Goal: Entertainment & Leisure: Consume media (video, audio)

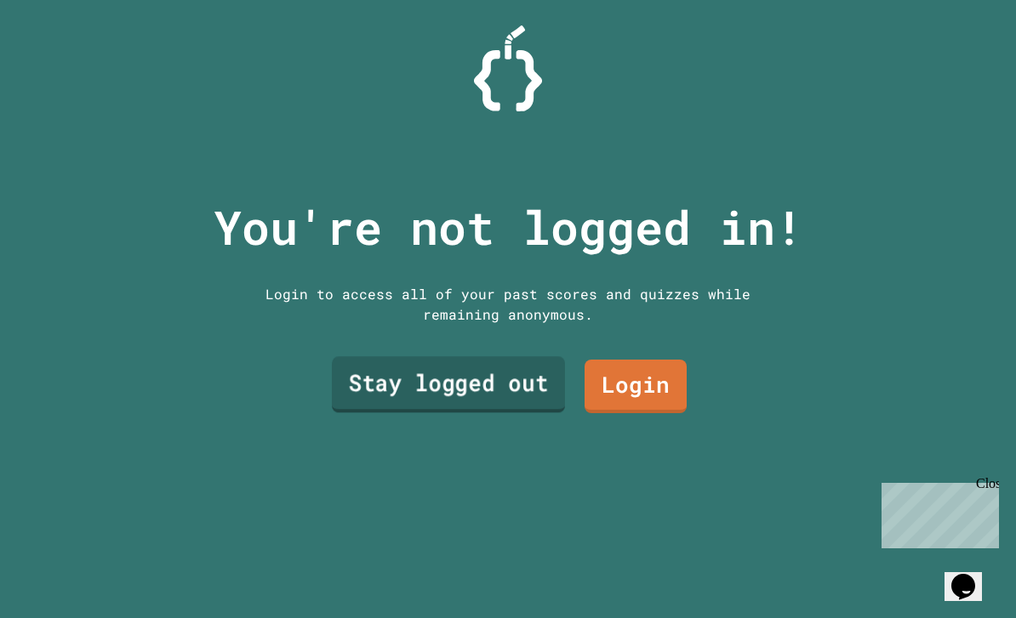
click at [471, 403] on link "Stay logged out" at bounding box center [448, 385] width 233 height 56
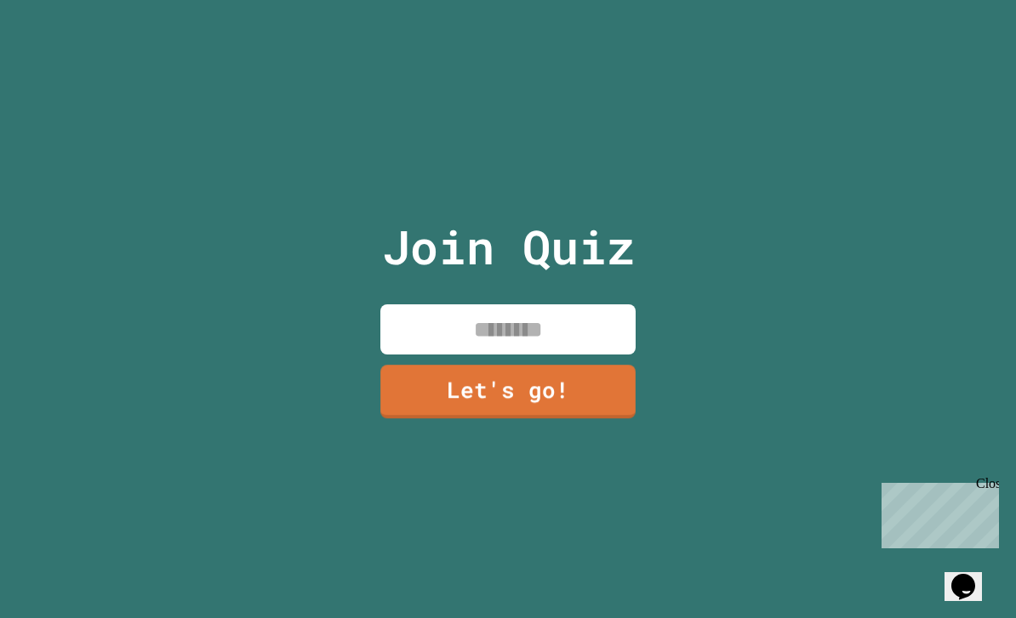
click at [491, 330] on div "Join Quiz Let's go!" at bounding box center [508, 309] width 287 height 618
click at [492, 353] on input at bounding box center [507, 330] width 255 height 50
type input "********"
click at [598, 418] on link "Let's go!" at bounding box center [507, 392] width 255 height 54
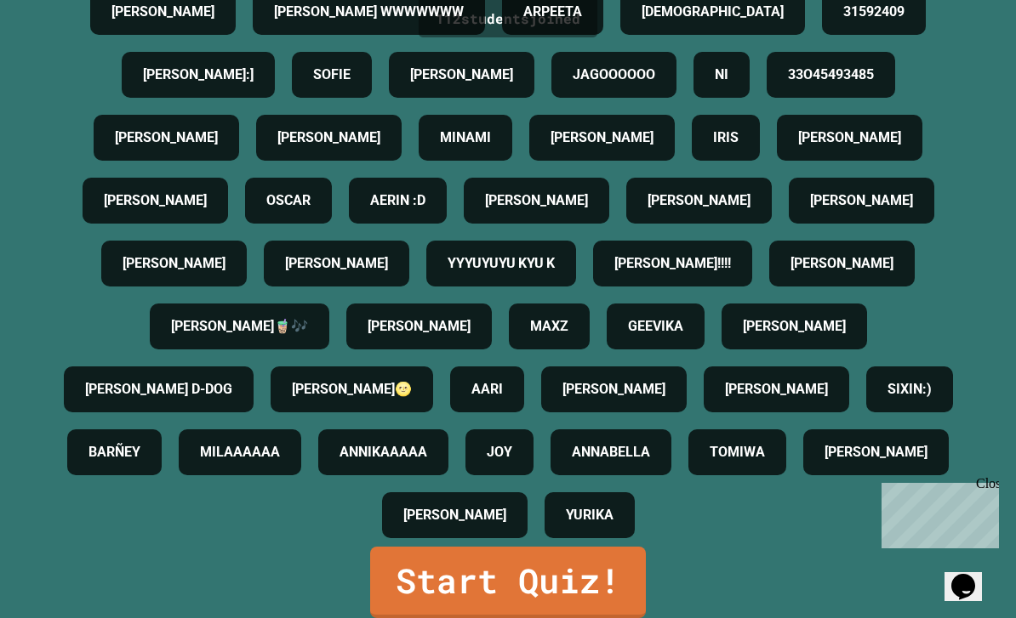
scroll to position [54, 0]
click at [611, 589] on link "Start Quiz!" at bounding box center [508, 582] width 276 height 71
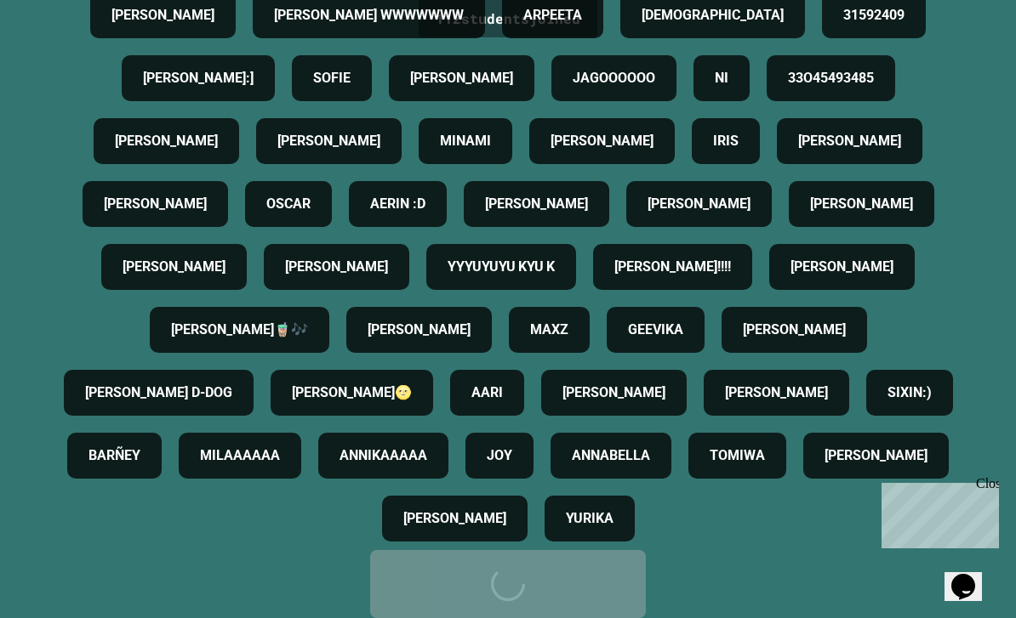
scroll to position [0, 0]
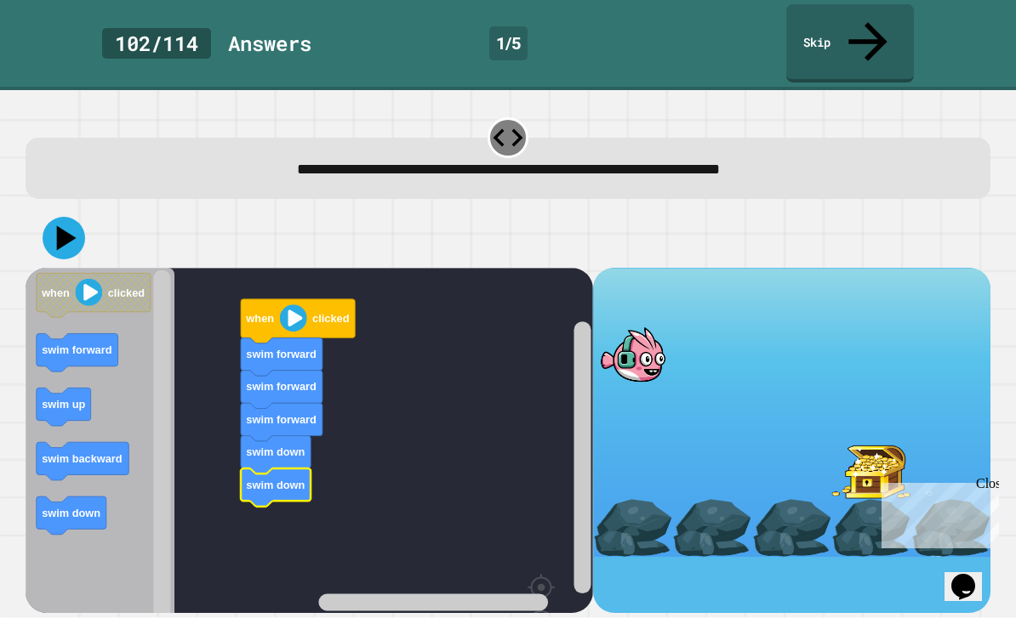
click at [55, 217] on icon at bounding box center [64, 238] width 43 height 43
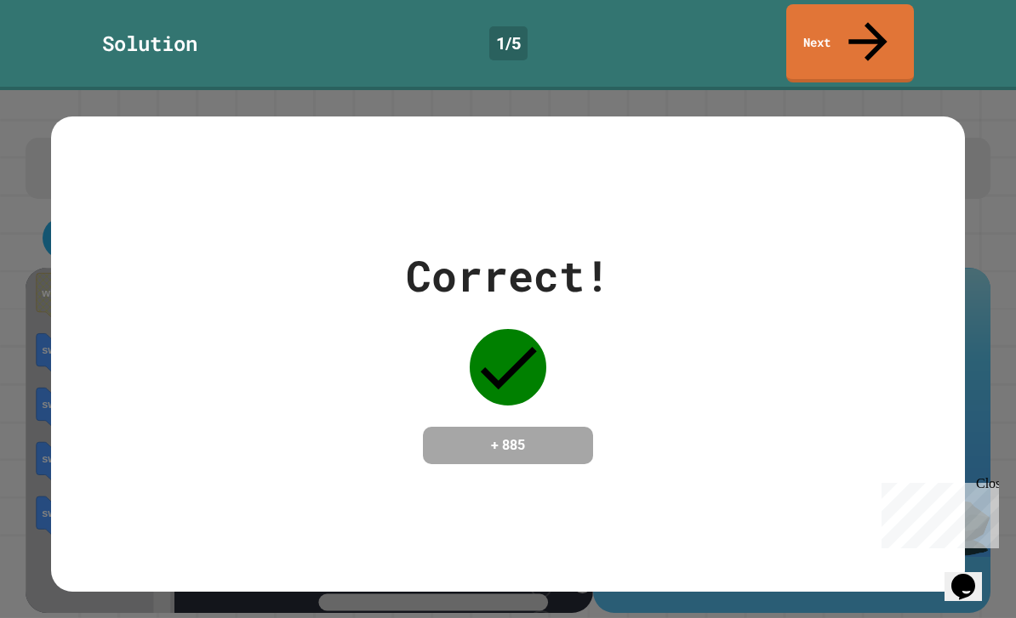
click at [885, 21] on link "Next" at bounding box center [850, 43] width 128 height 78
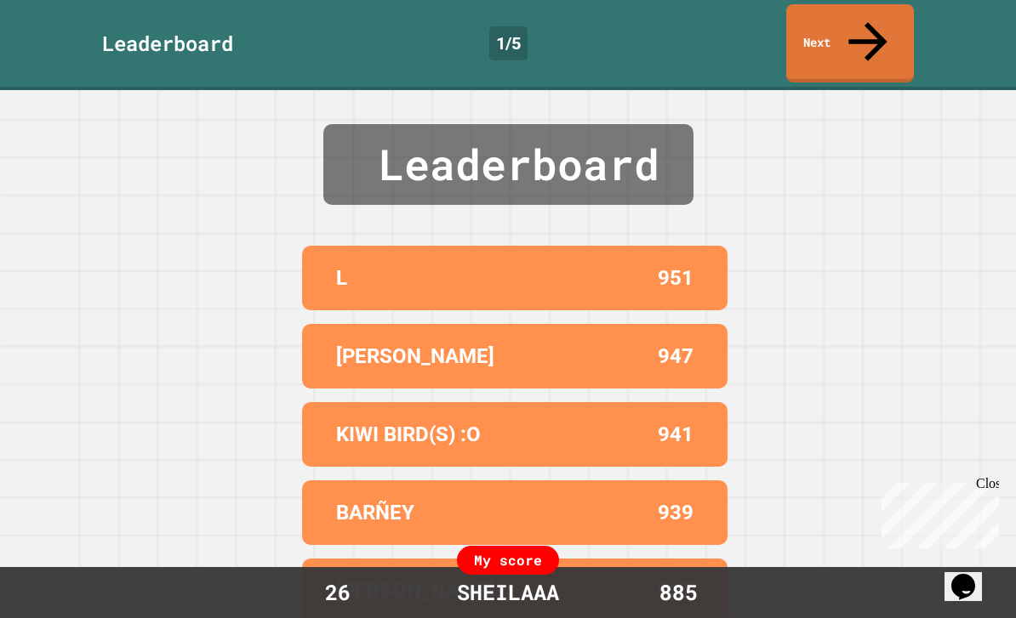
click at [875, 26] on icon at bounding box center [868, 42] width 58 height 58
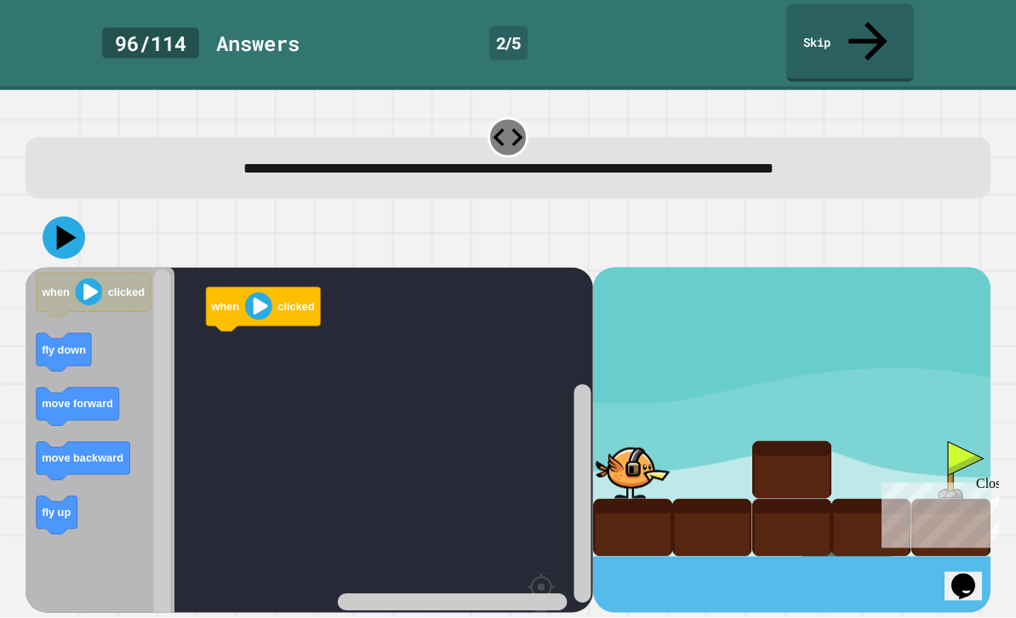
scroll to position [54, 0]
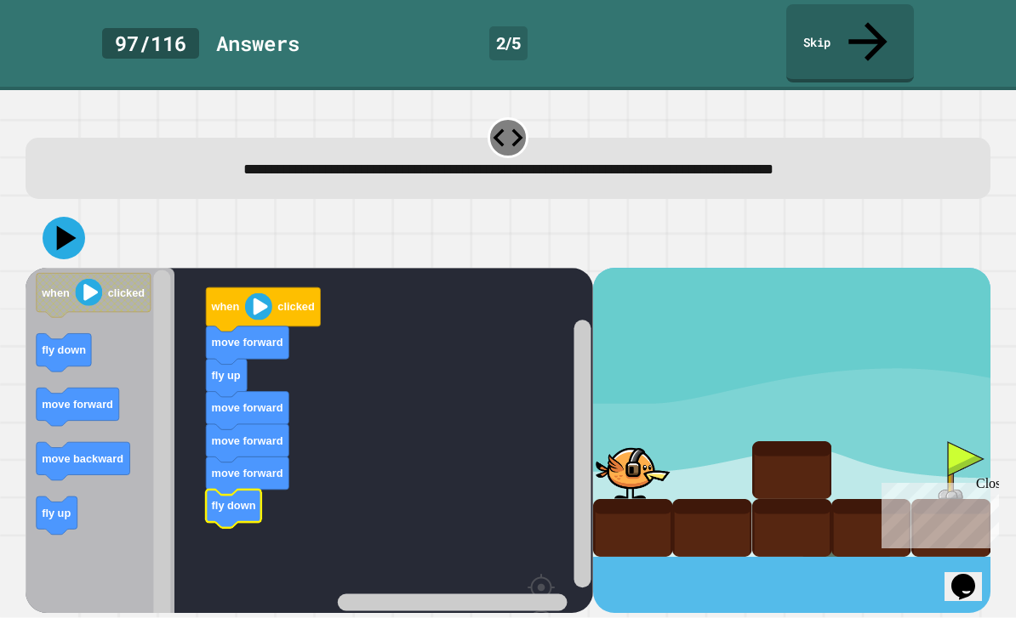
click at [71, 226] on icon at bounding box center [67, 238] width 20 height 25
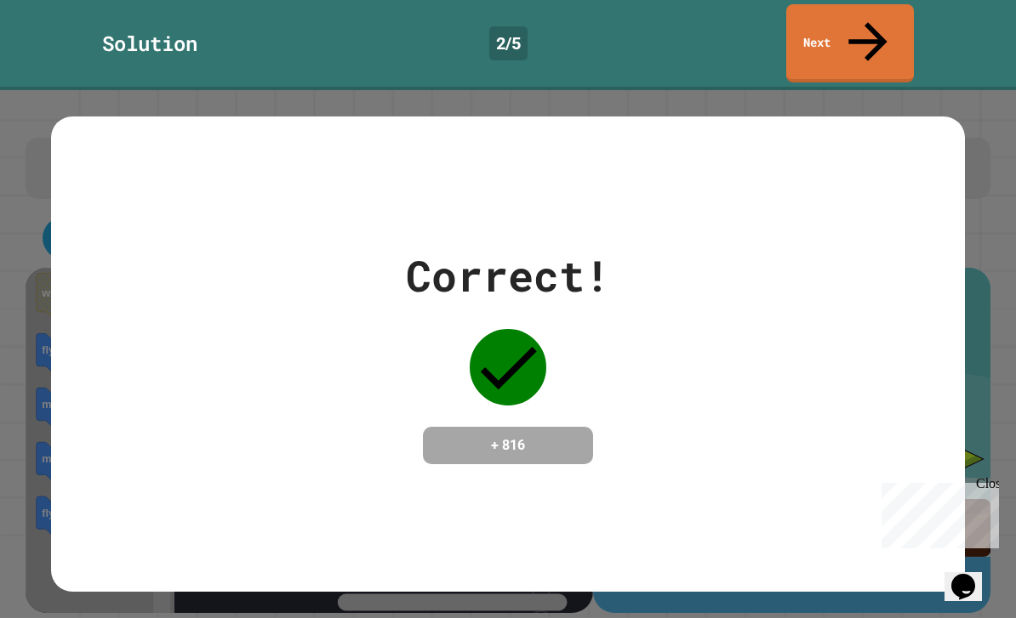
scroll to position [0, 0]
click at [863, 25] on icon at bounding box center [868, 42] width 58 height 58
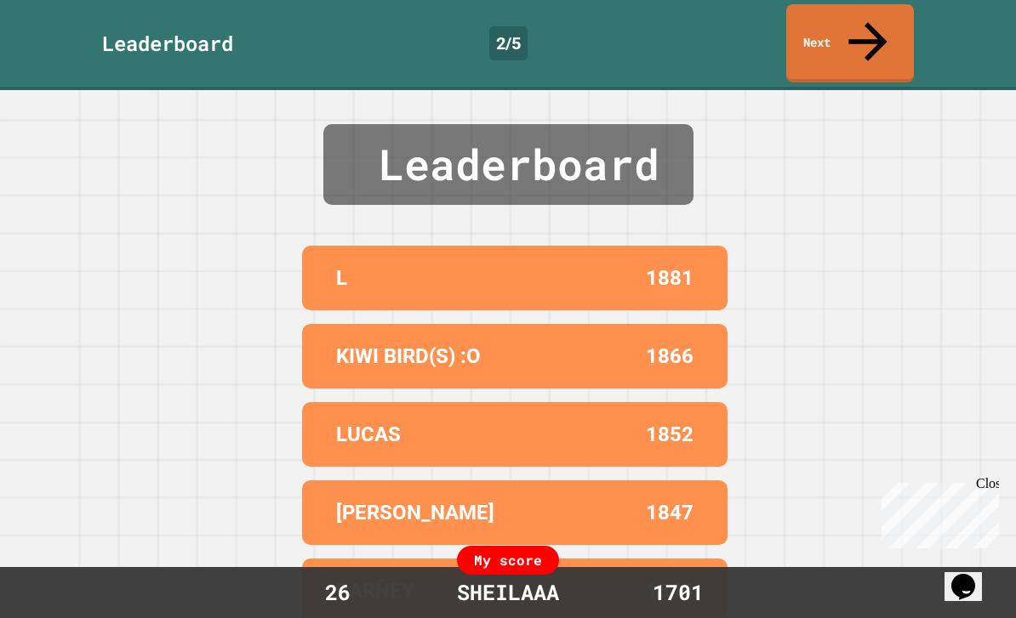
click at [892, 31] on link "Next" at bounding box center [850, 43] width 128 height 78
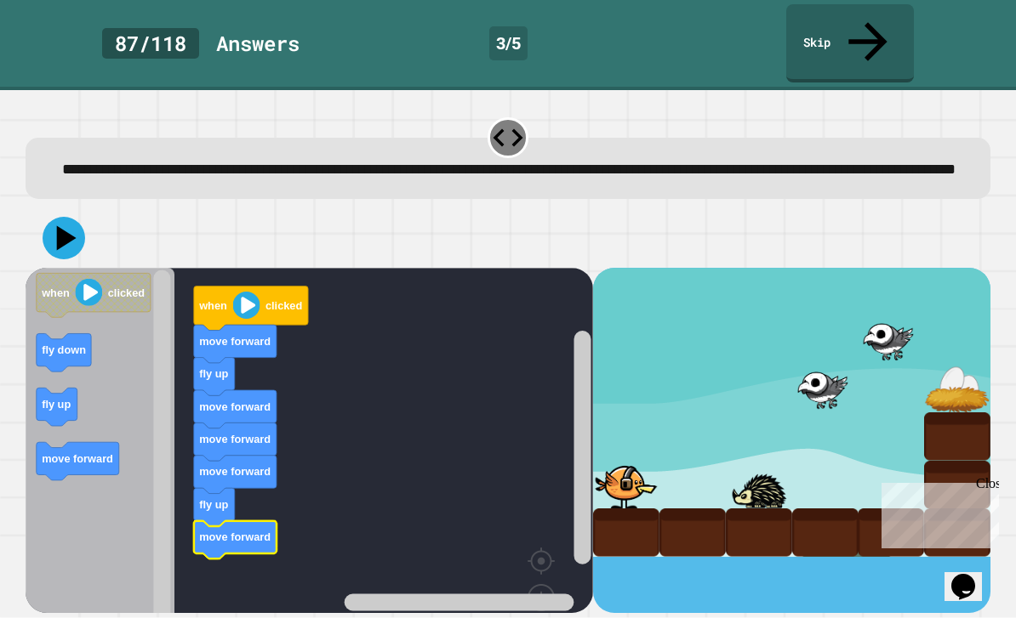
click at [58, 225] on icon at bounding box center [64, 238] width 43 height 43
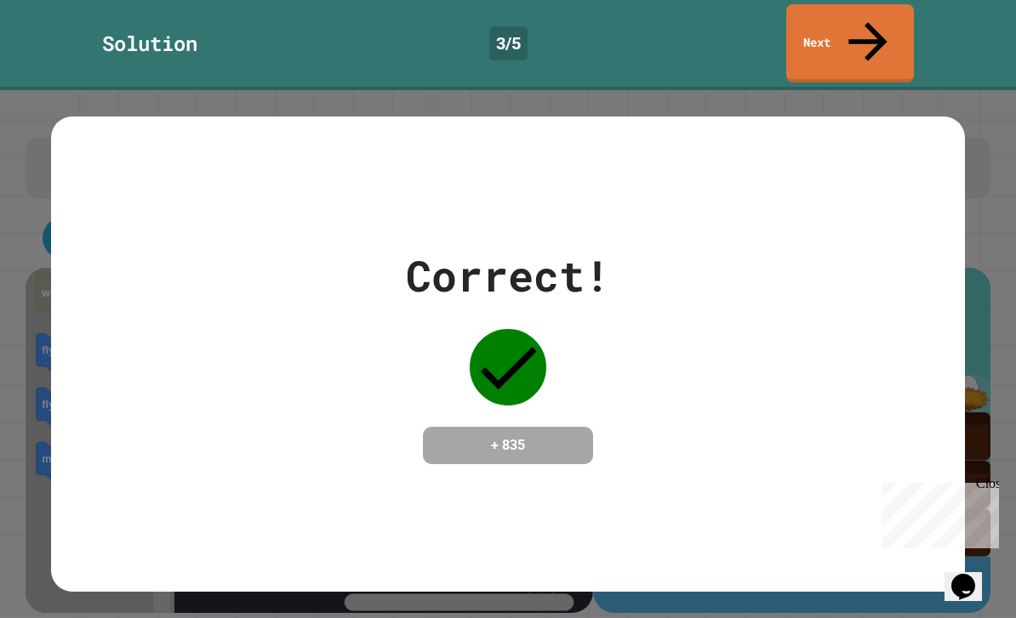
click at [877, 21] on link "Next" at bounding box center [850, 43] width 128 height 78
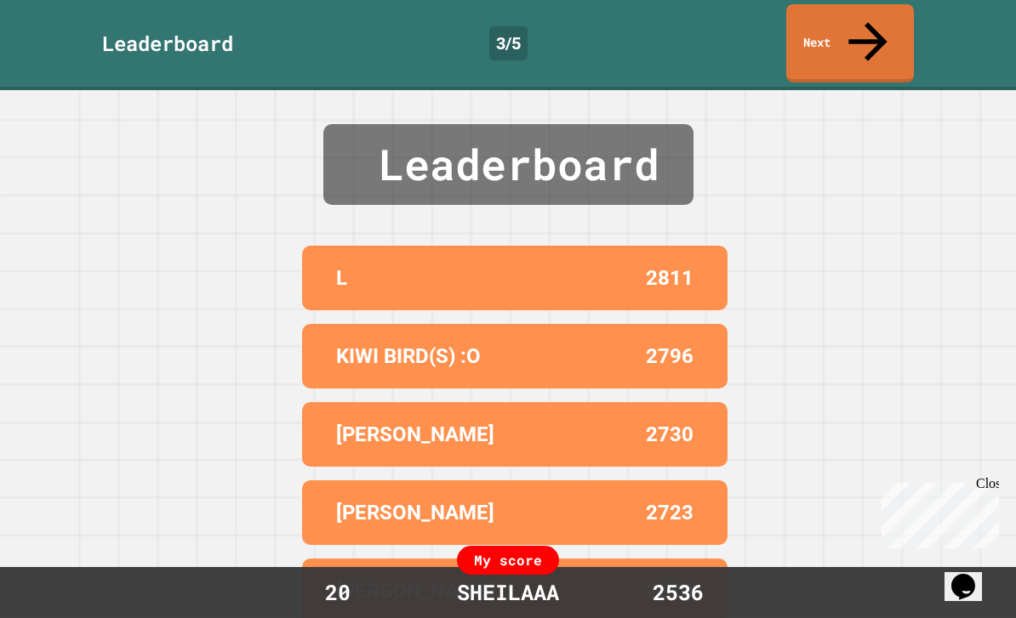
click at [872, 29] on icon at bounding box center [868, 42] width 58 height 58
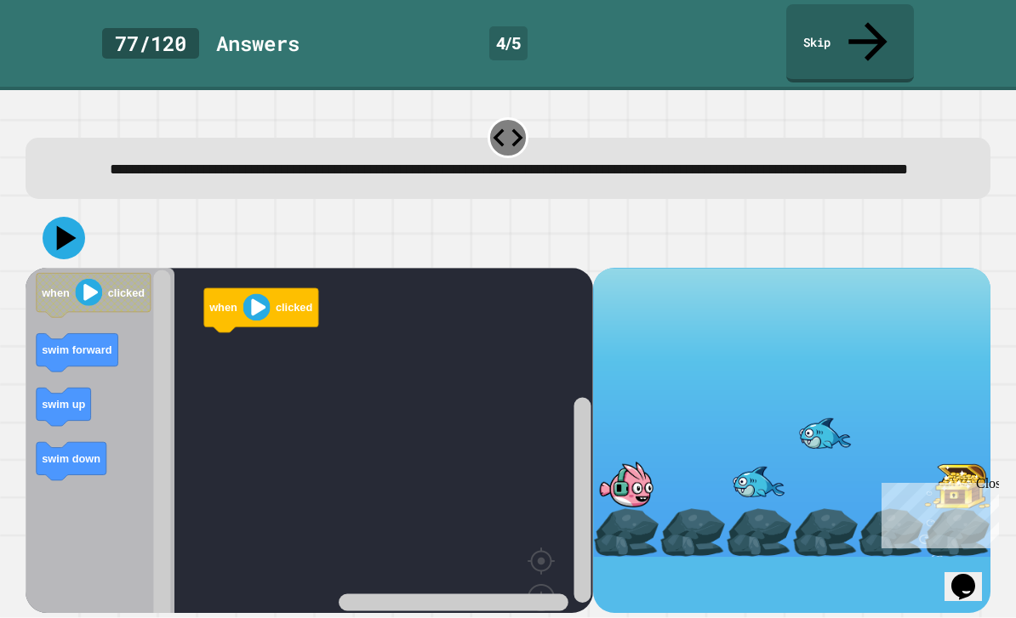
scroll to position [54, 0]
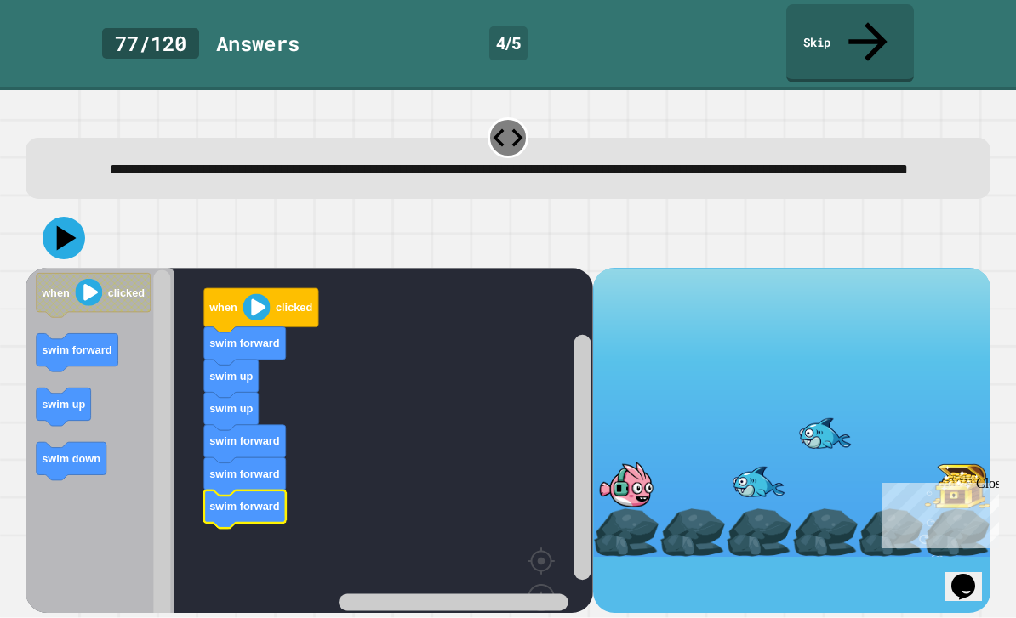
click at [69, 217] on icon at bounding box center [64, 238] width 43 height 43
click at [72, 217] on icon at bounding box center [64, 238] width 43 height 43
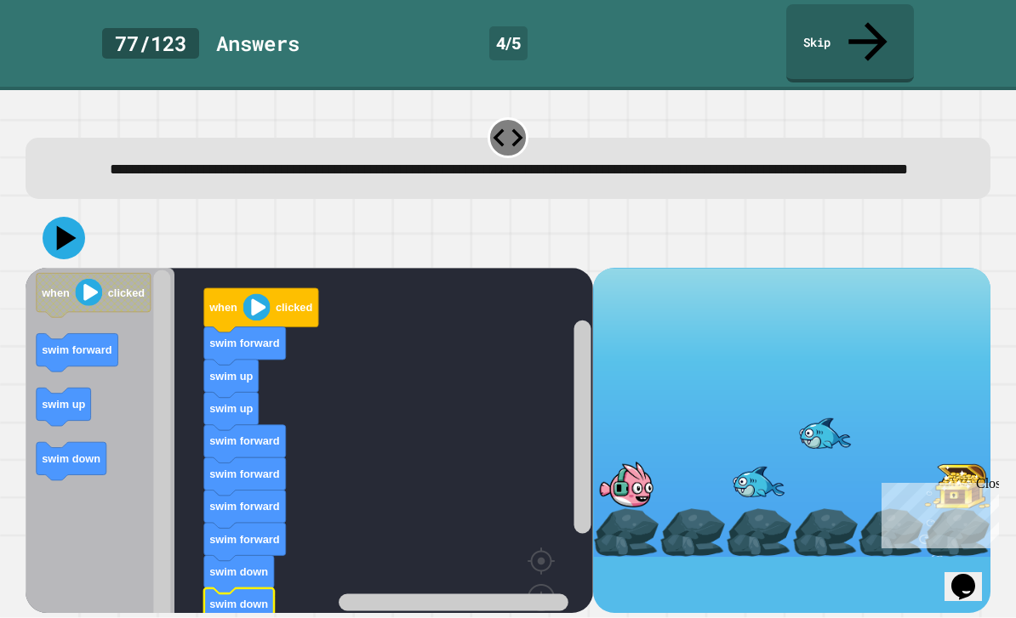
click at [82, 217] on button at bounding box center [64, 238] width 43 height 43
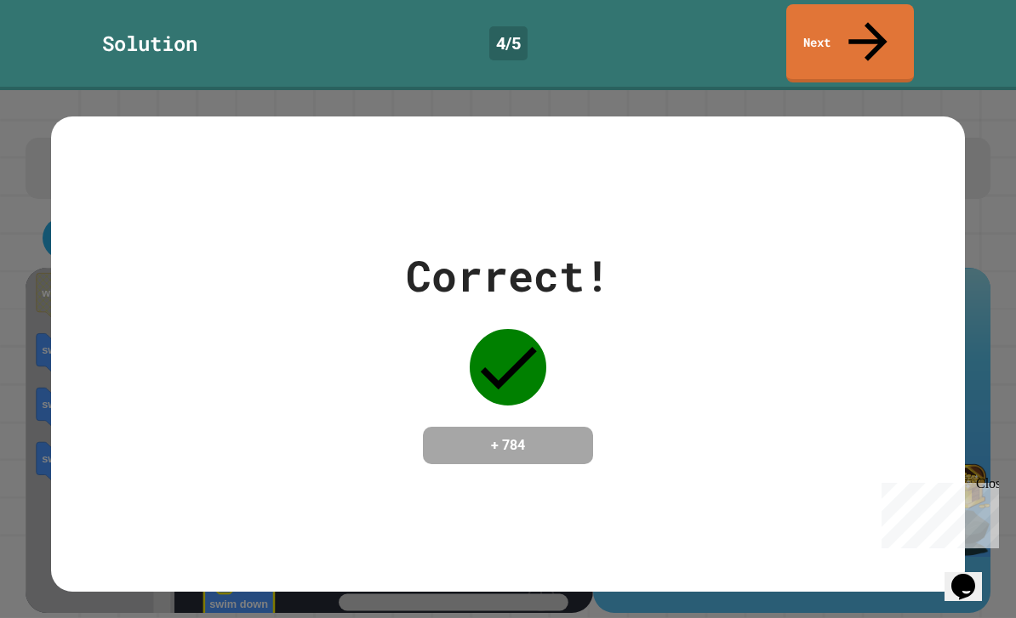
scroll to position [0, 0]
click at [880, 33] on link "Next" at bounding box center [850, 43] width 128 height 78
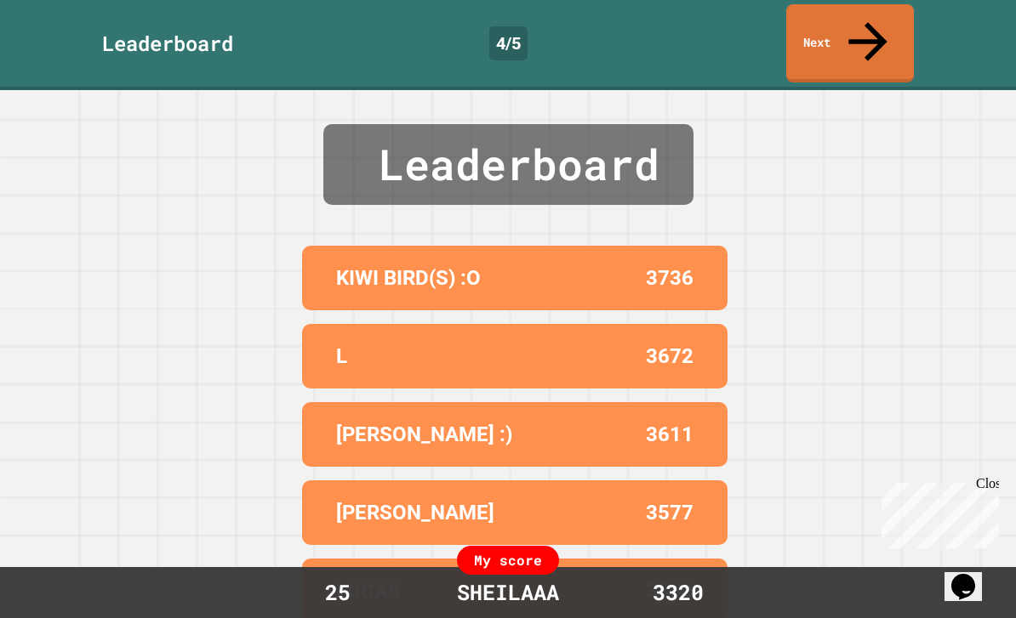
click at [880, 33] on link "Next" at bounding box center [850, 43] width 128 height 78
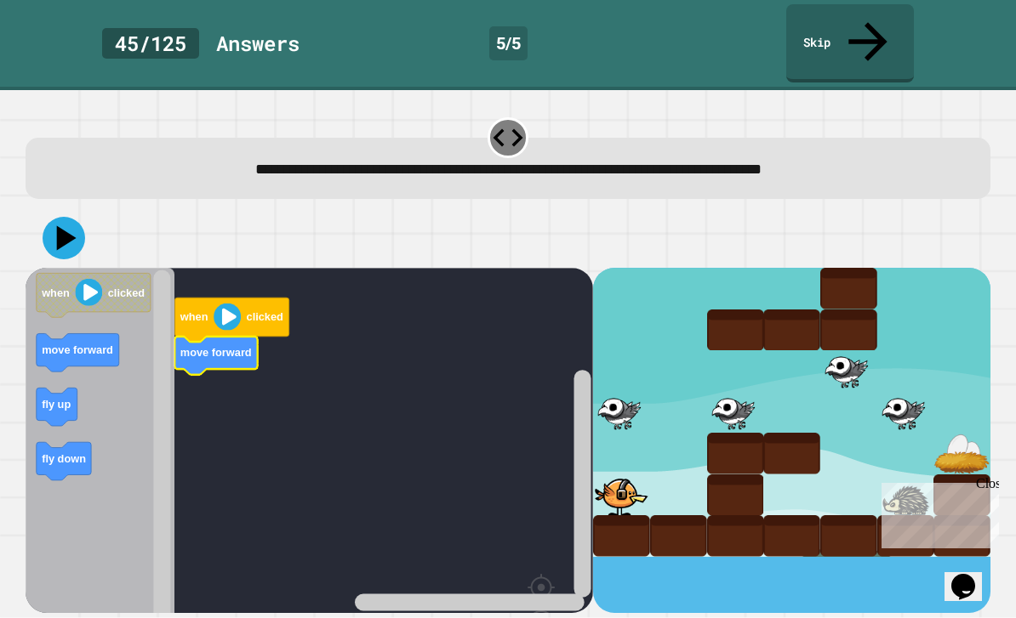
click at [512, 117] on div at bounding box center [507, 137] width 41 height 41
click at [500, 120] on icon at bounding box center [508, 138] width 36 height 36
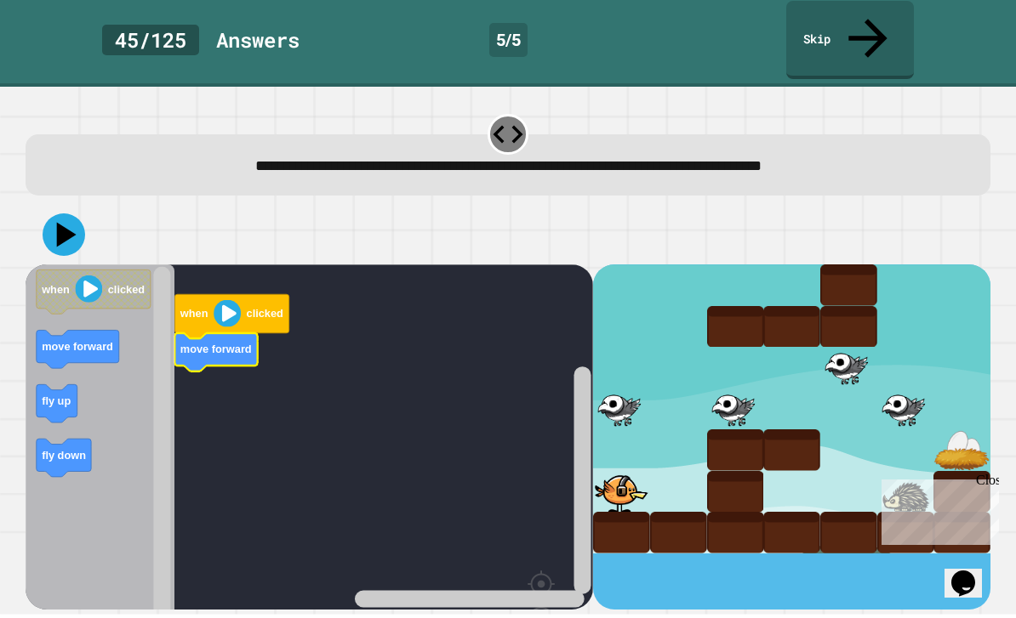
click at [830, 268] on div at bounding box center [848, 289] width 57 height 42
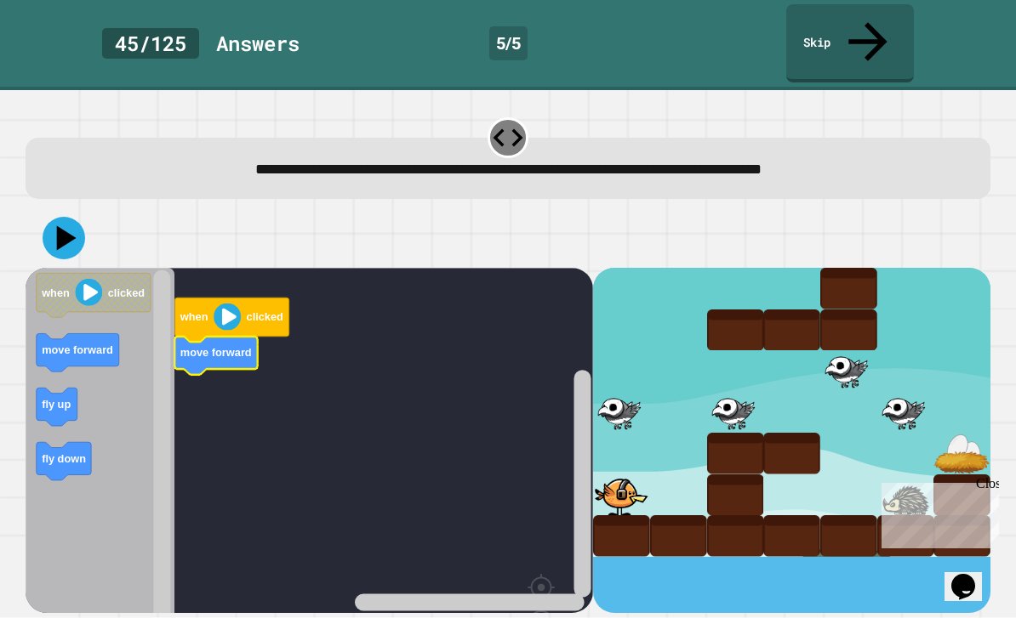
click at [101, 292] on icon "Blockly Workspace" at bounding box center [100, 486] width 149 height 437
click at [355, 367] on rect "Blockly Workspace" at bounding box center [309, 486] width 567 height 437
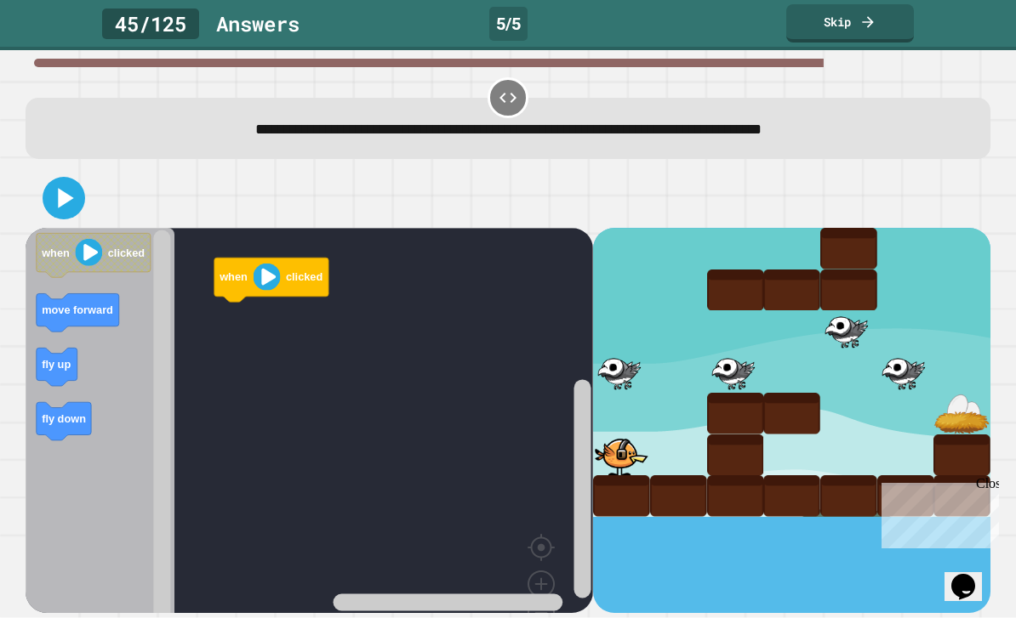
scroll to position [54, 0]
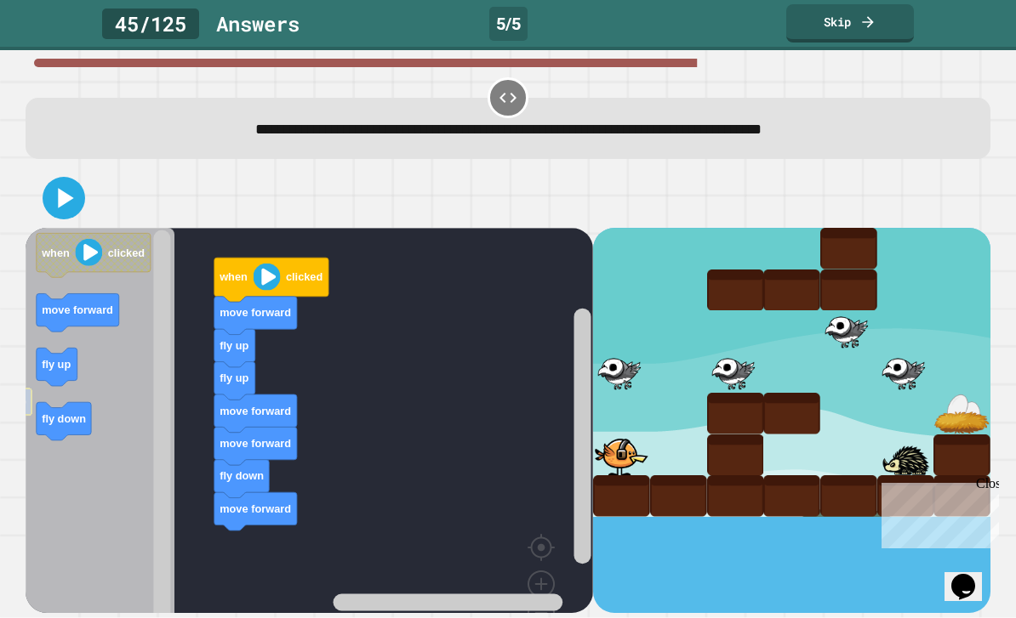
click at [57, 349] on icon "Blockly Workspace" at bounding box center [57, 368] width 41 height 38
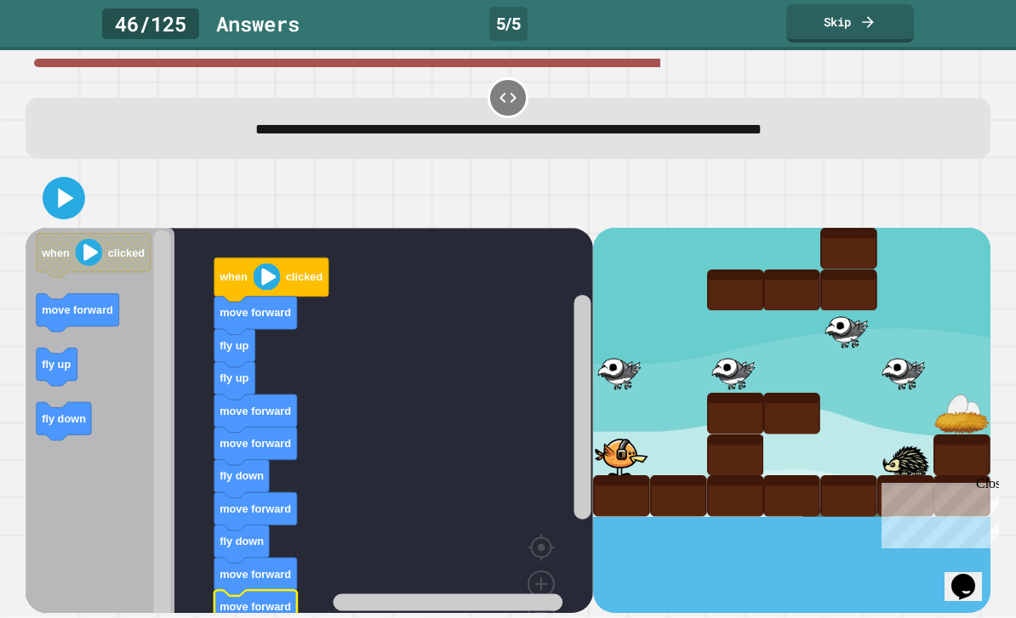
click at [52, 181] on icon at bounding box center [64, 198] width 34 height 34
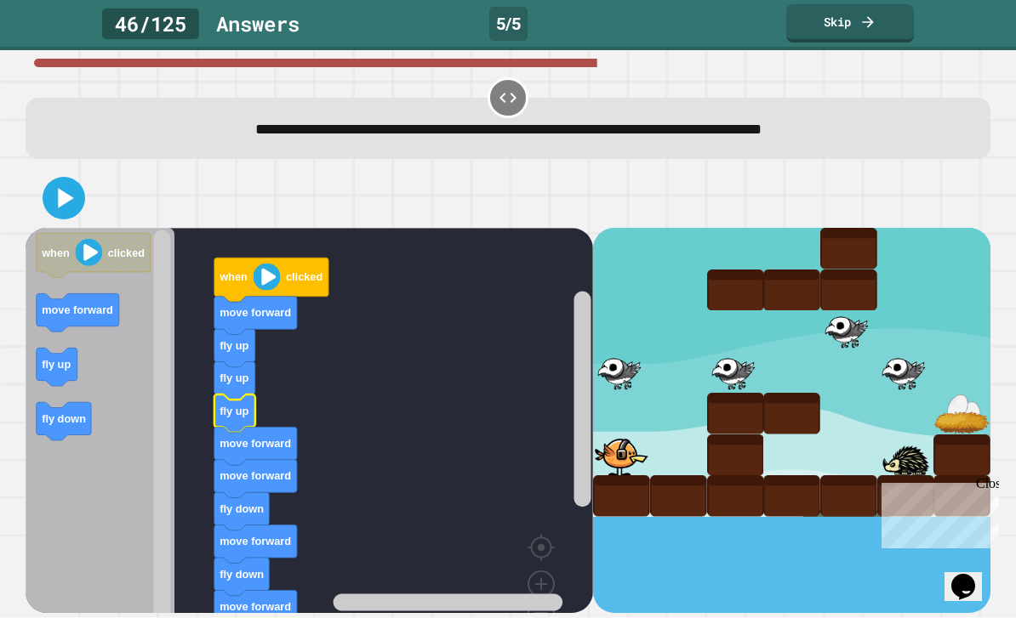
click at [81, 177] on button at bounding box center [64, 198] width 43 height 43
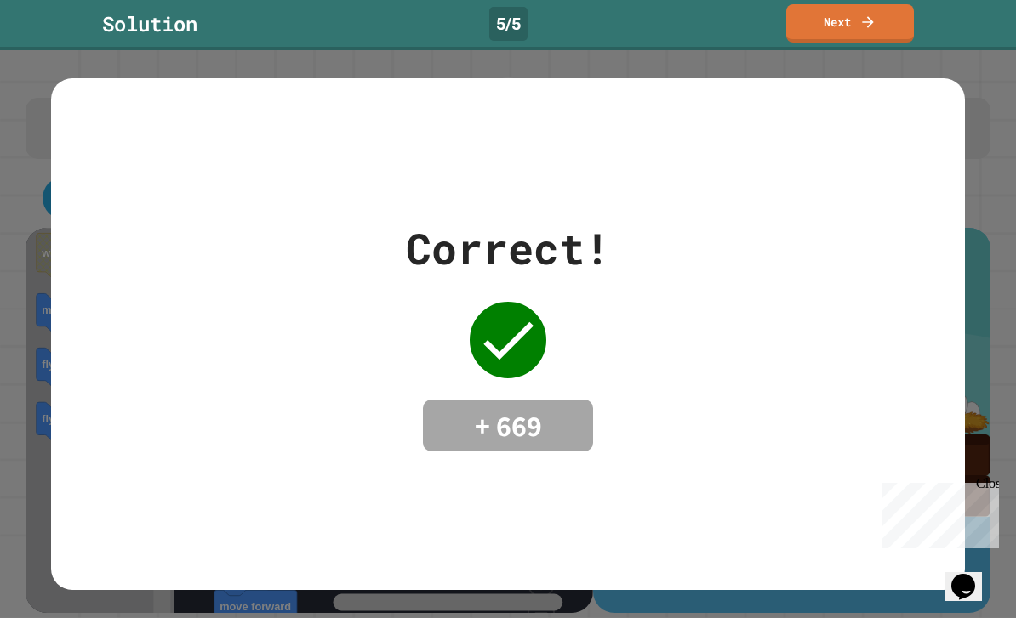
scroll to position [0, 0]
click at [855, 32] on link "Next" at bounding box center [850, 23] width 128 height 38
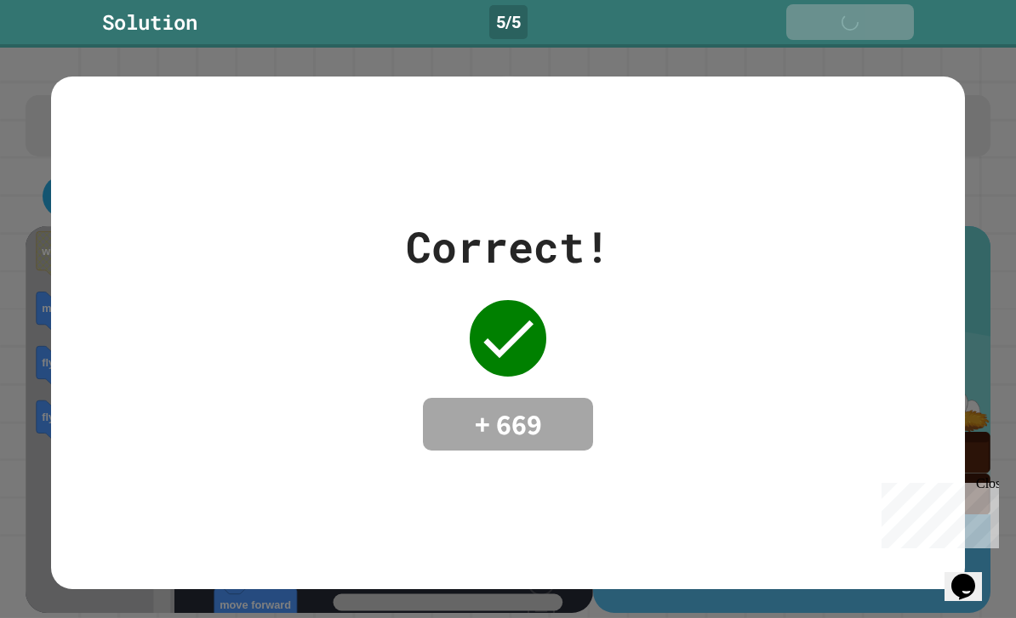
click at [854, 31] on div "Next" at bounding box center [850, 22] width 60 height 19
